Goal: Task Accomplishment & Management: Manage account settings

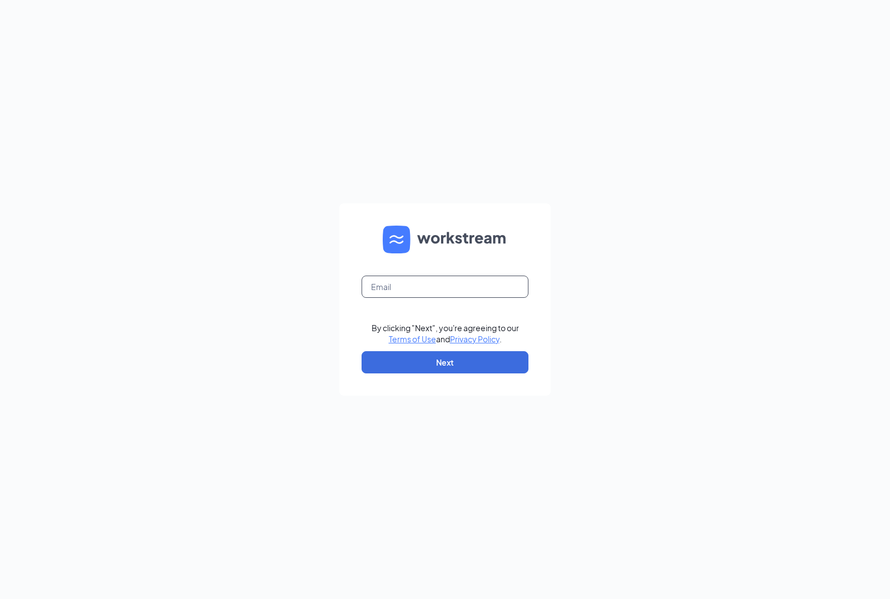
click at [395, 280] on input "text" at bounding box center [444, 287] width 167 height 22
type input "[EMAIL_ADDRESS][DOMAIN_NAME]"
click at [439, 365] on button "Next" at bounding box center [444, 362] width 167 height 22
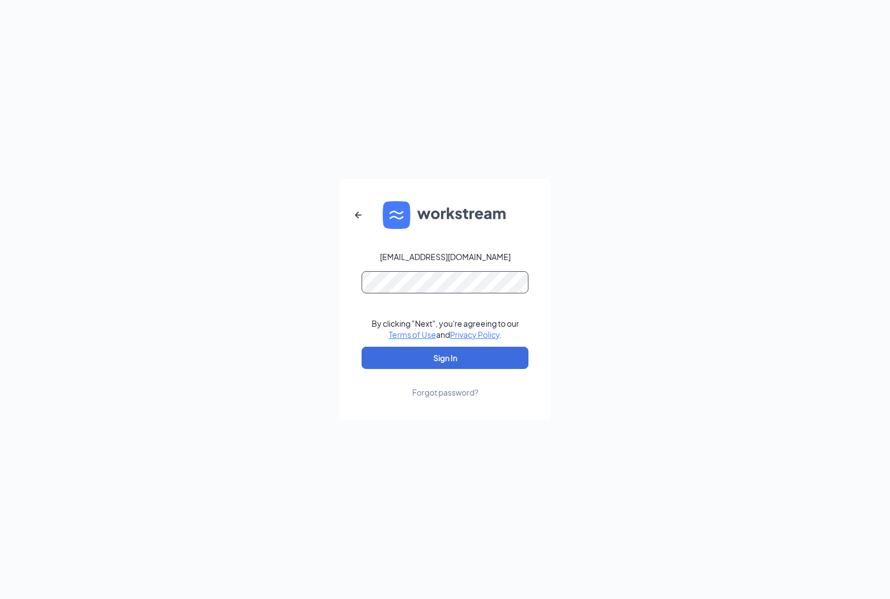
click at [361, 347] on button "Sign In" at bounding box center [444, 358] width 167 height 22
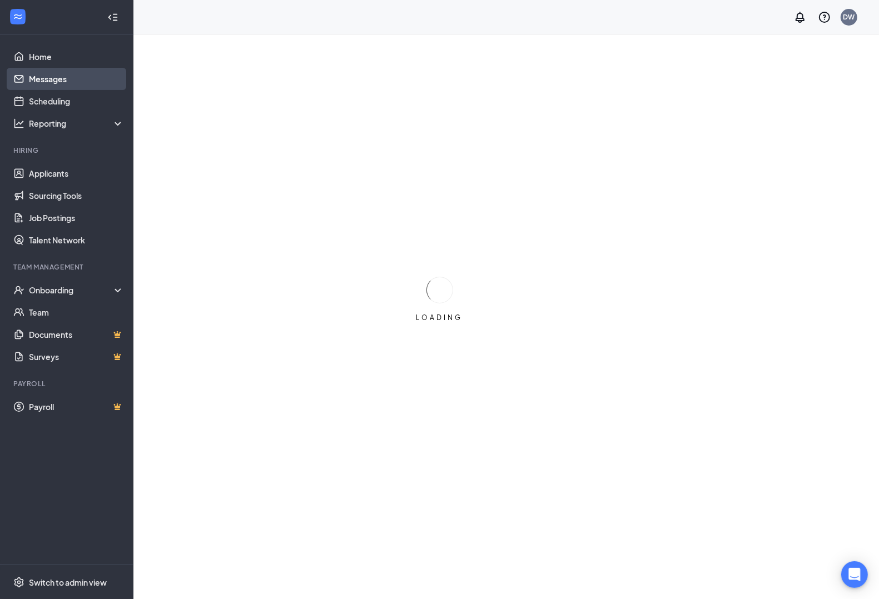
click at [40, 87] on link "Messages" at bounding box center [76, 79] width 95 height 22
